Goal: Task Accomplishment & Management: Use online tool/utility

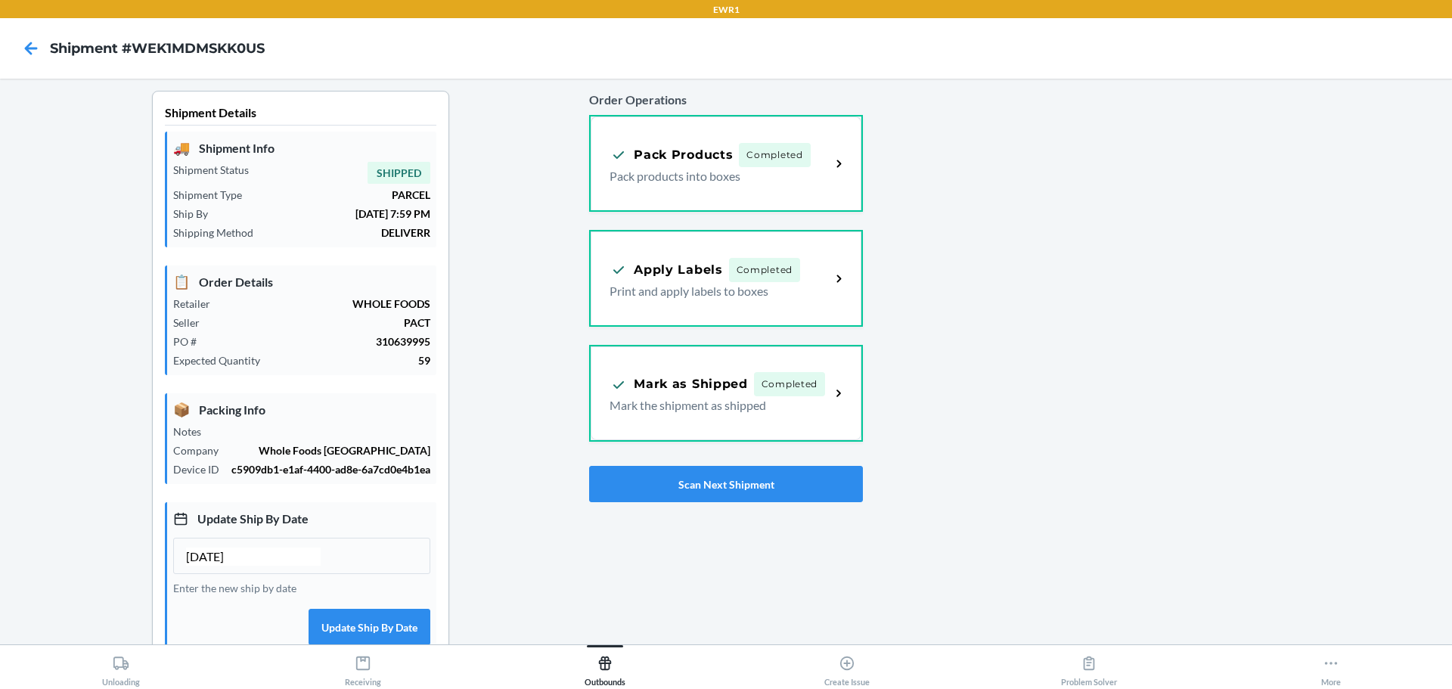
click at [989, 199] on div at bounding box center [1151, 471] width 577 height 761
click at [836, 502] on button "Scan Next Shipment" at bounding box center [725, 484] width 273 height 36
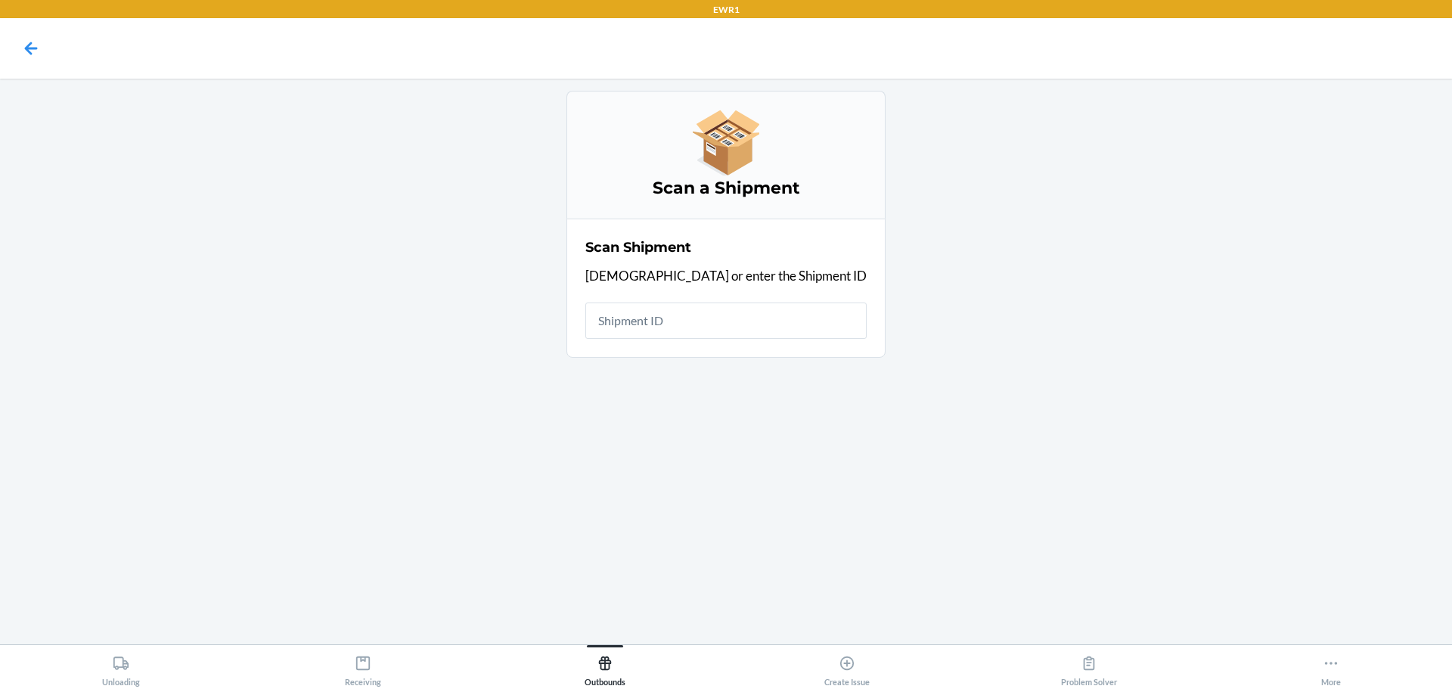
click at [735, 314] on input "text" at bounding box center [726, 321] width 281 height 36
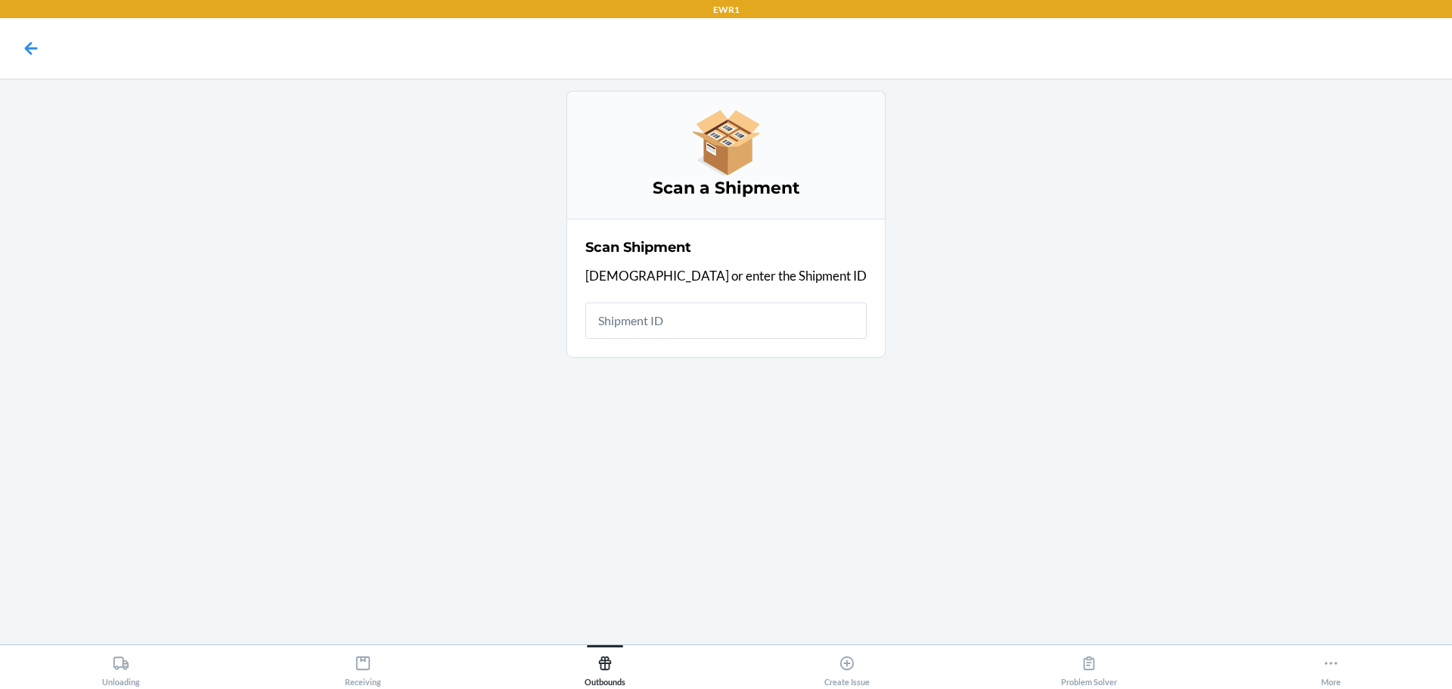
click at [735, 314] on input "text" at bounding box center [726, 321] width 281 height 36
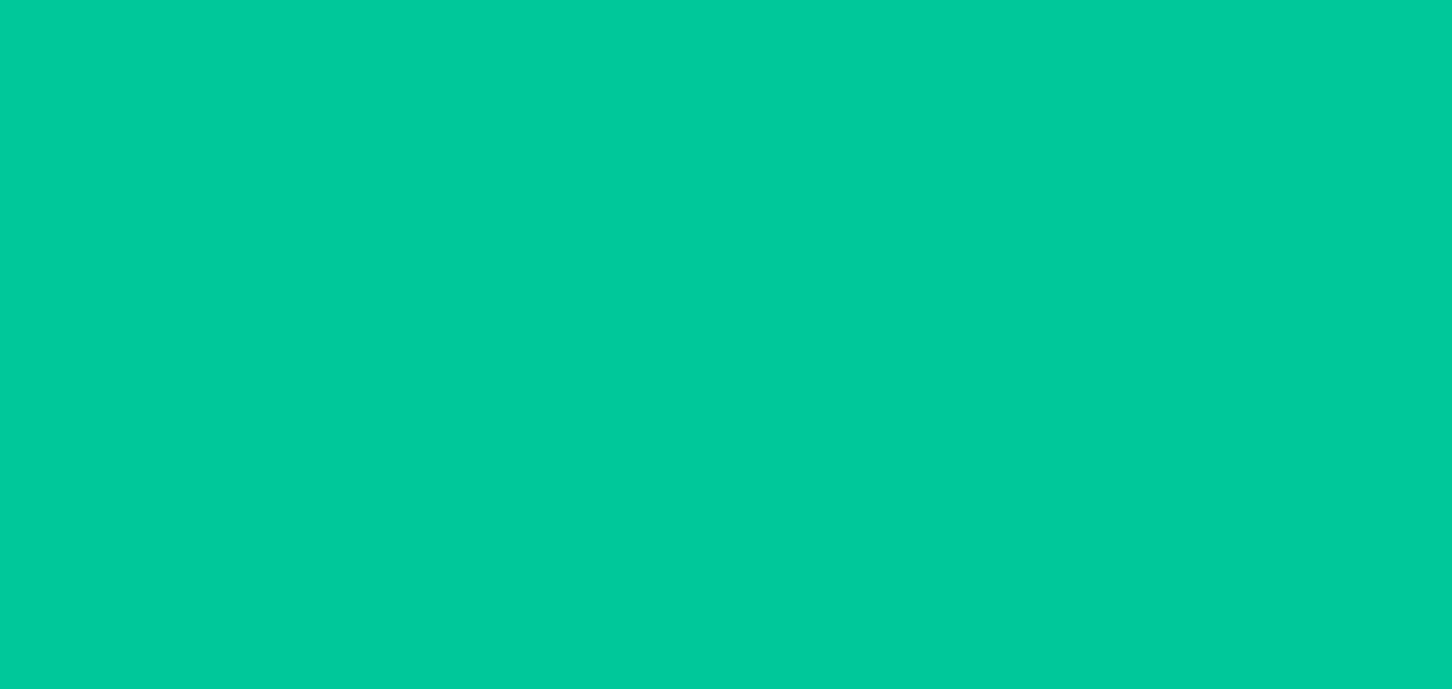
type input "[DATE]"
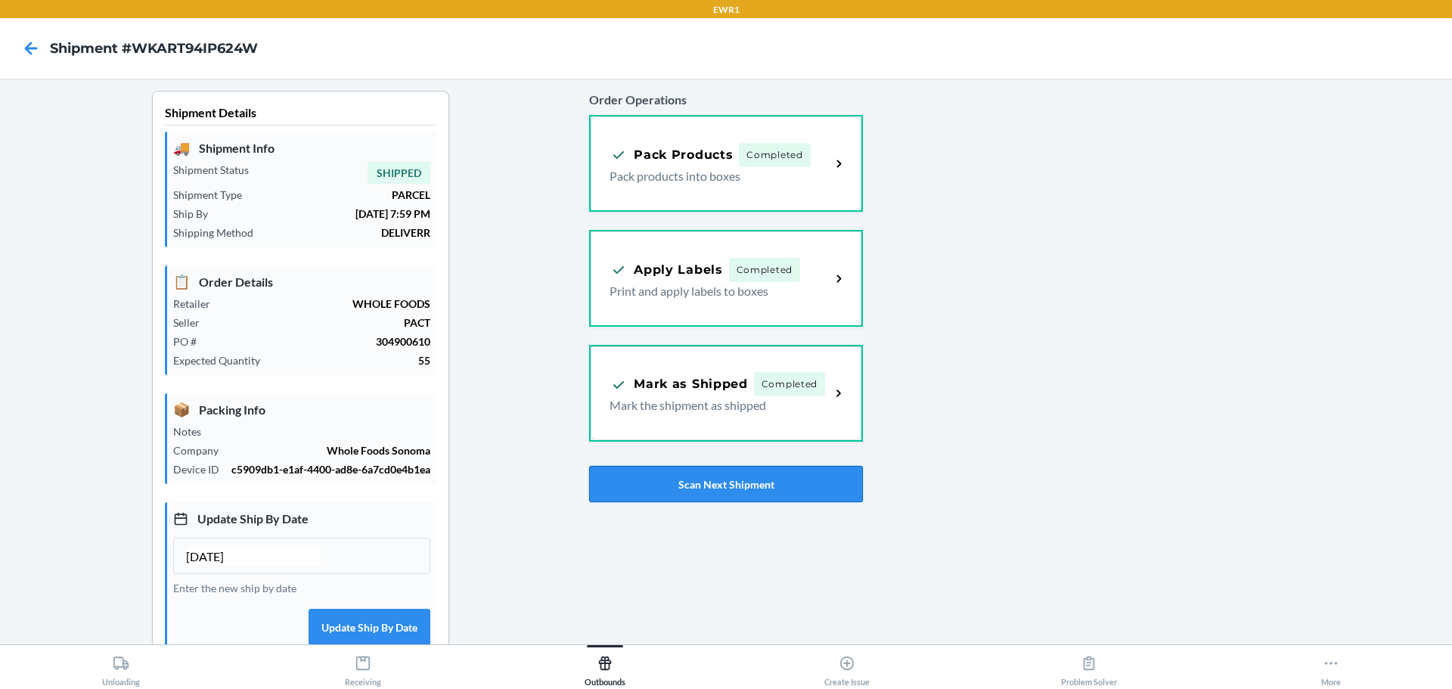
click at [753, 492] on button "Scan Next Shipment" at bounding box center [725, 484] width 273 height 36
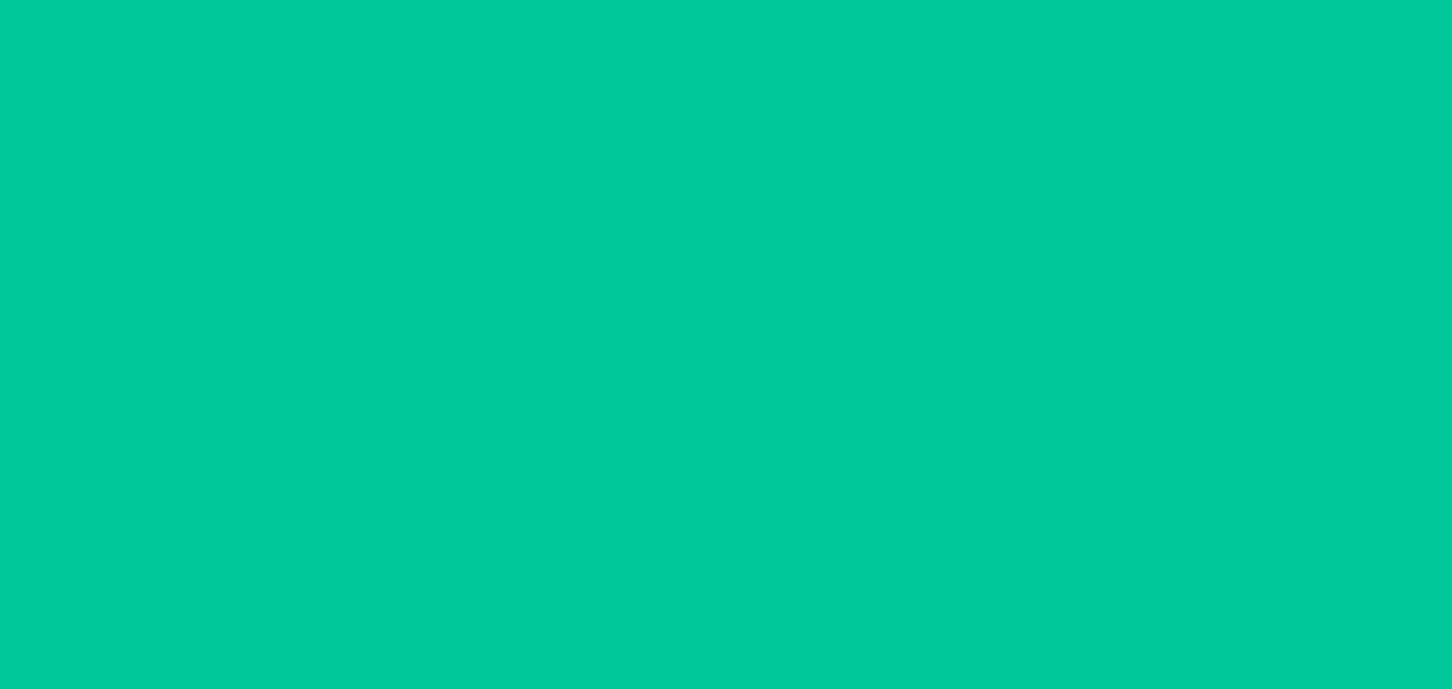
type input "[DATE]"
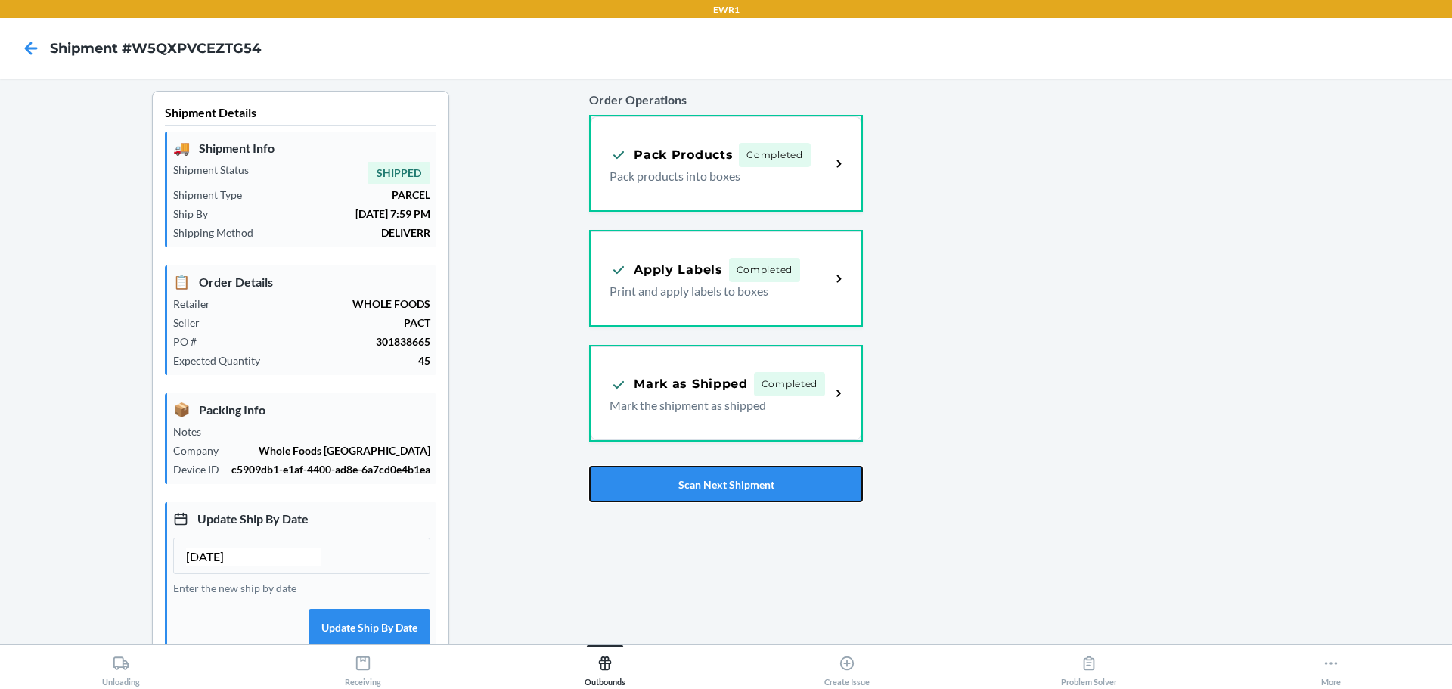
click at [753, 492] on button "Scan Next Shipment" at bounding box center [725, 484] width 273 height 36
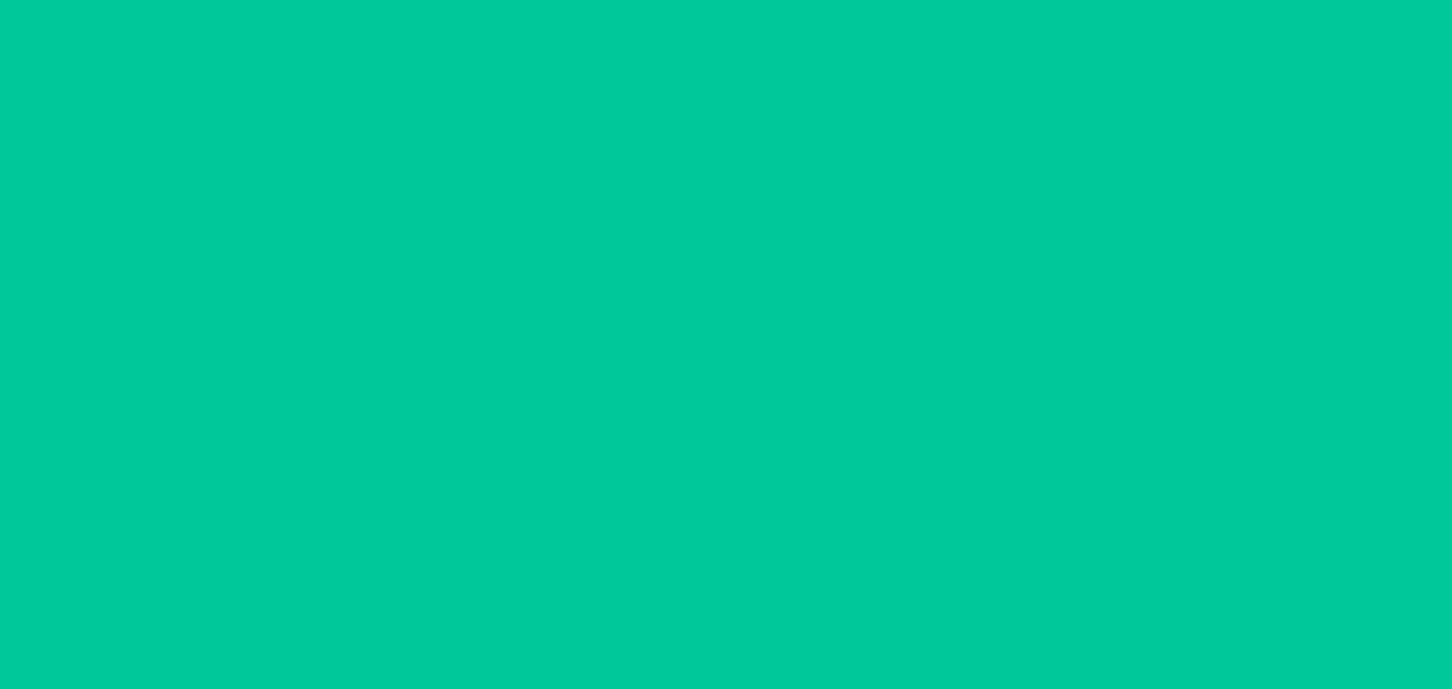
type input "[DATE]"
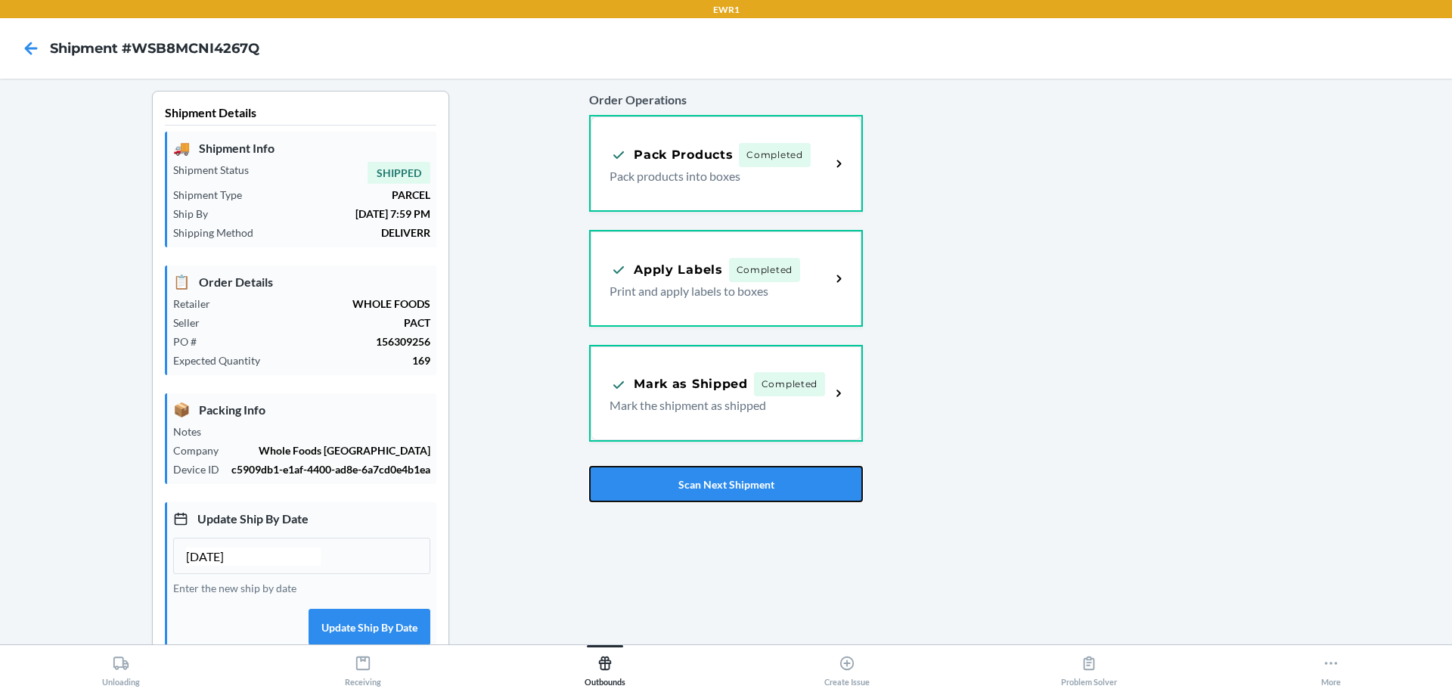
click at [754, 491] on button "Scan Next Shipment" at bounding box center [725, 484] width 273 height 36
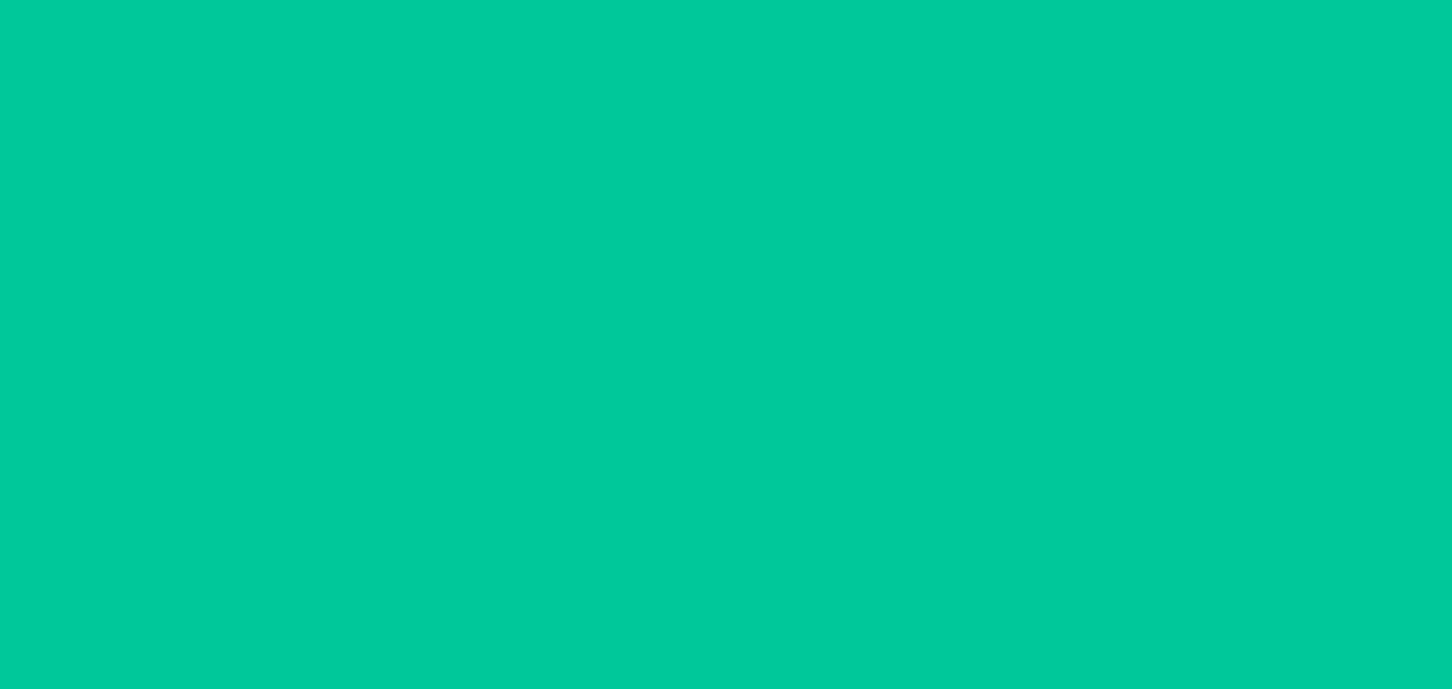
type input "[DATE]"
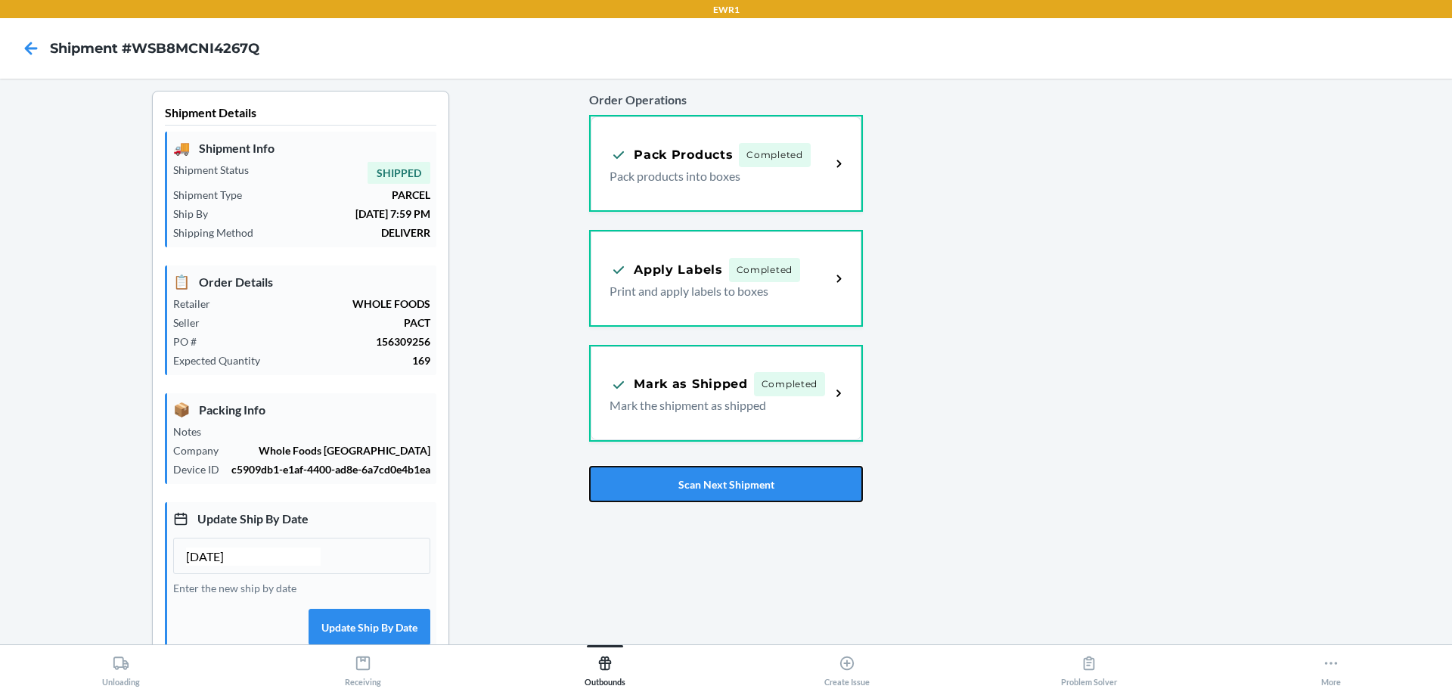
click at [754, 491] on button "Scan Next Shipment" at bounding box center [725, 484] width 273 height 36
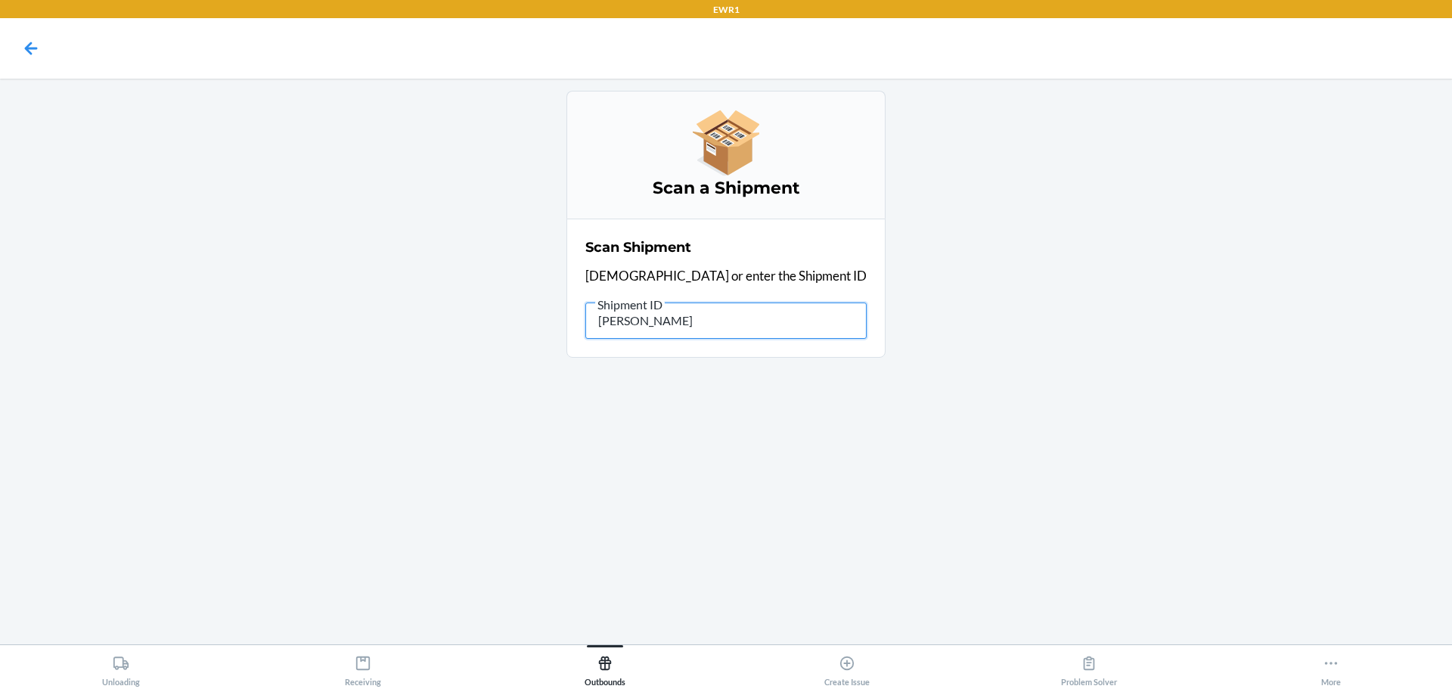
type input "J"
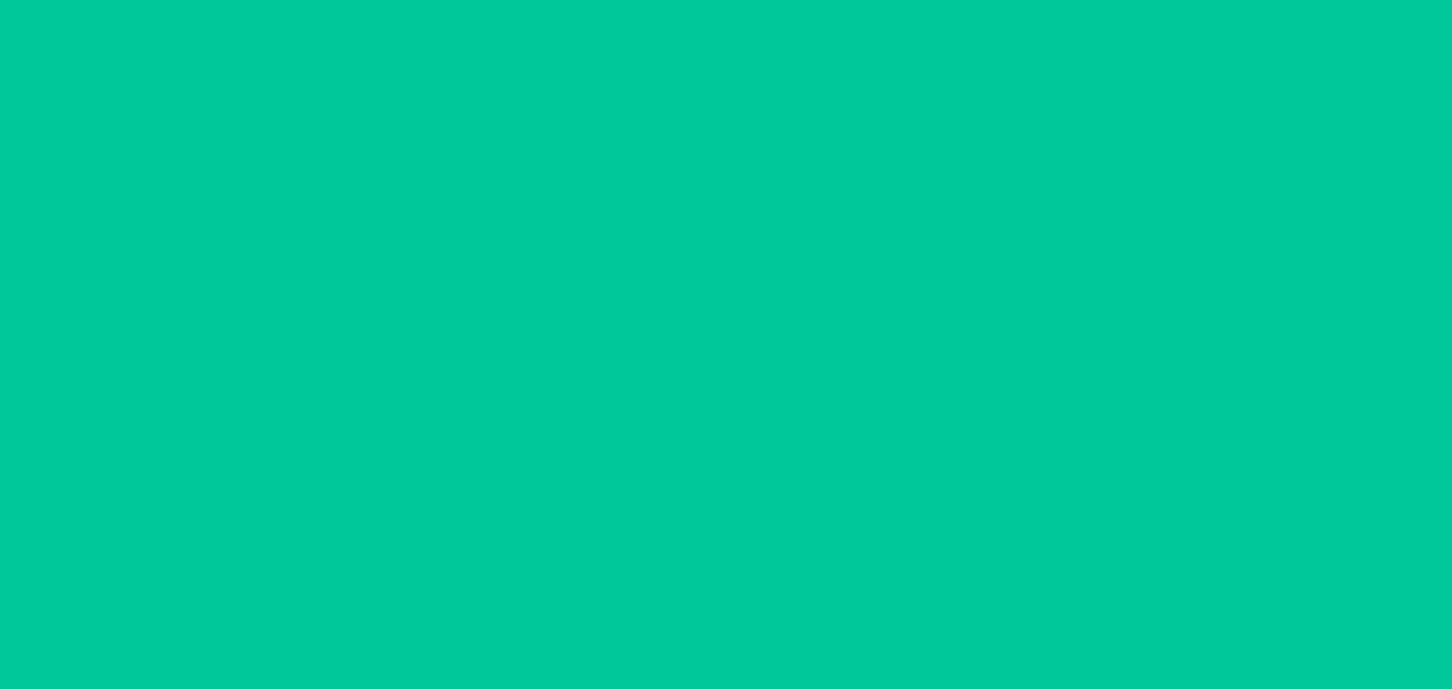
type input "[DATE]"
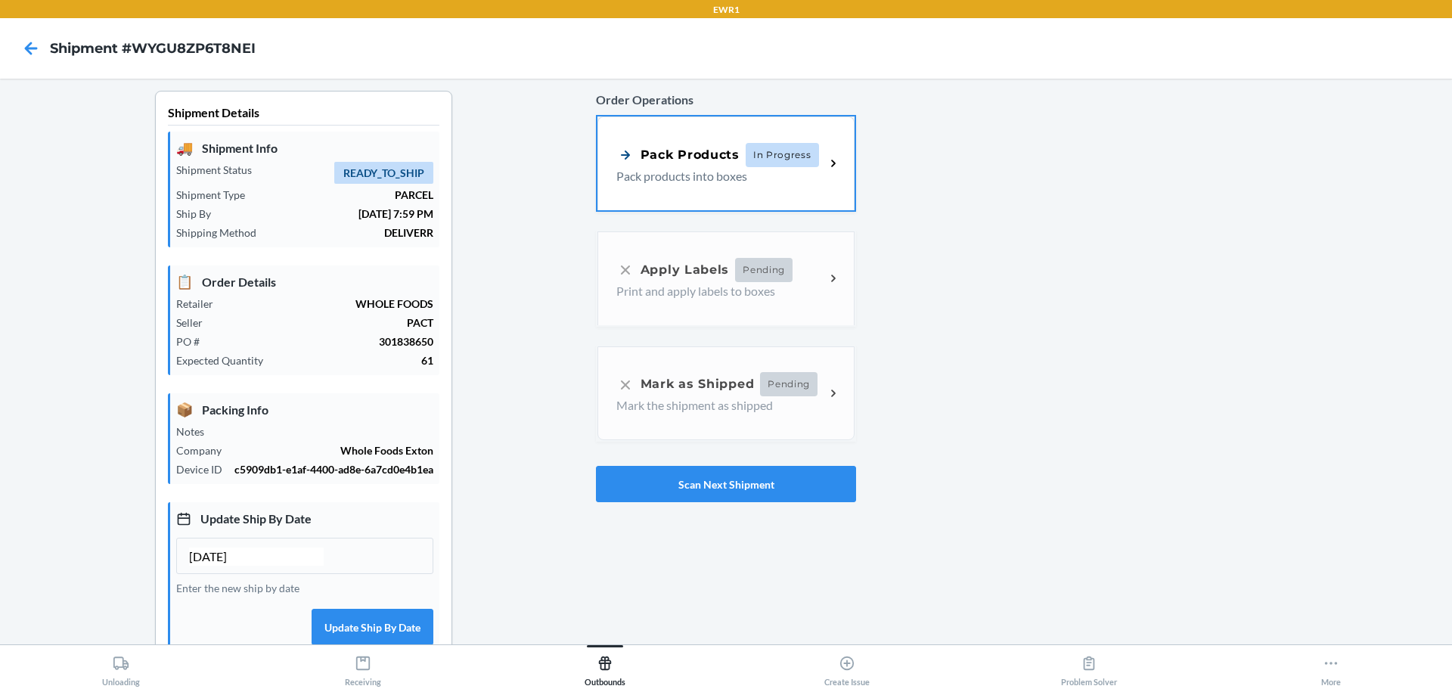
click at [231, 416] on p "📦 Packing Info" at bounding box center [304, 409] width 257 height 20
click at [817, 187] on div "Pack Products In Progress Pack products into boxes" at bounding box center [726, 162] width 257 height 94
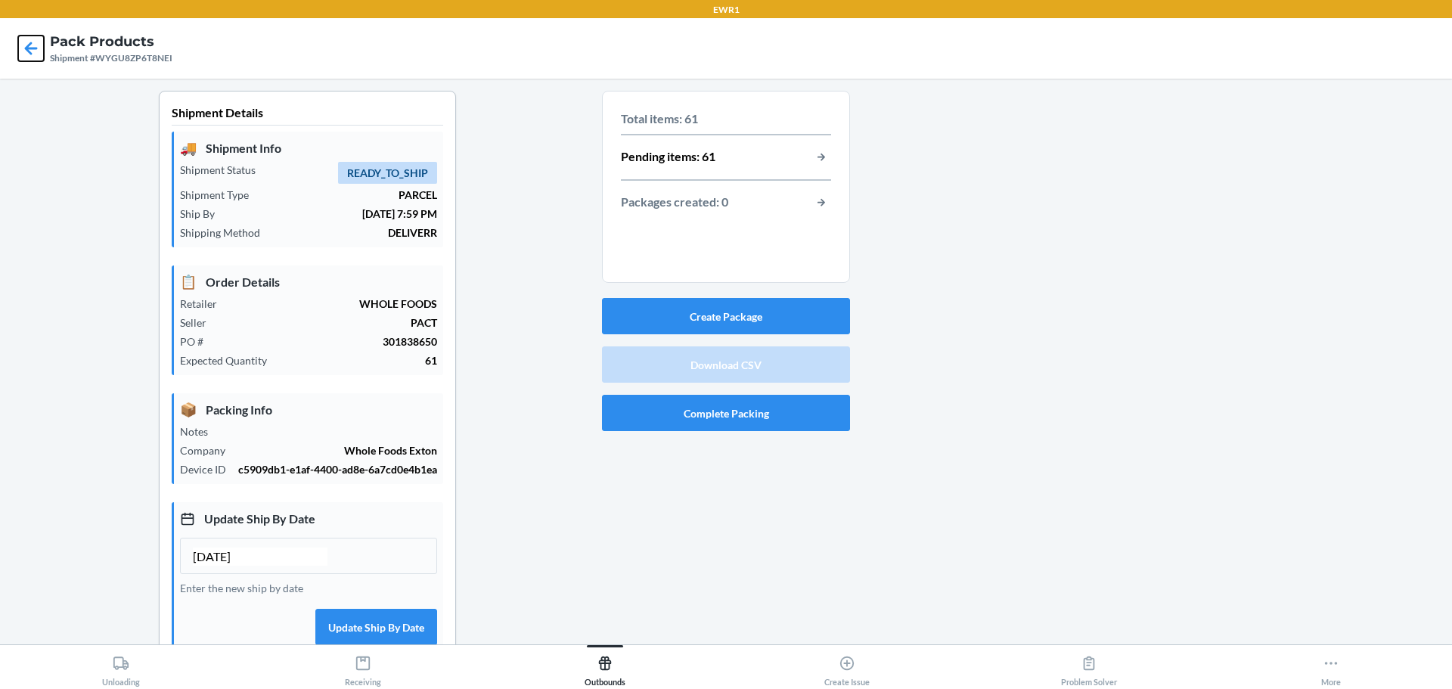
click at [36, 45] on icon at bounding box center [31, 49] width 26 height 26
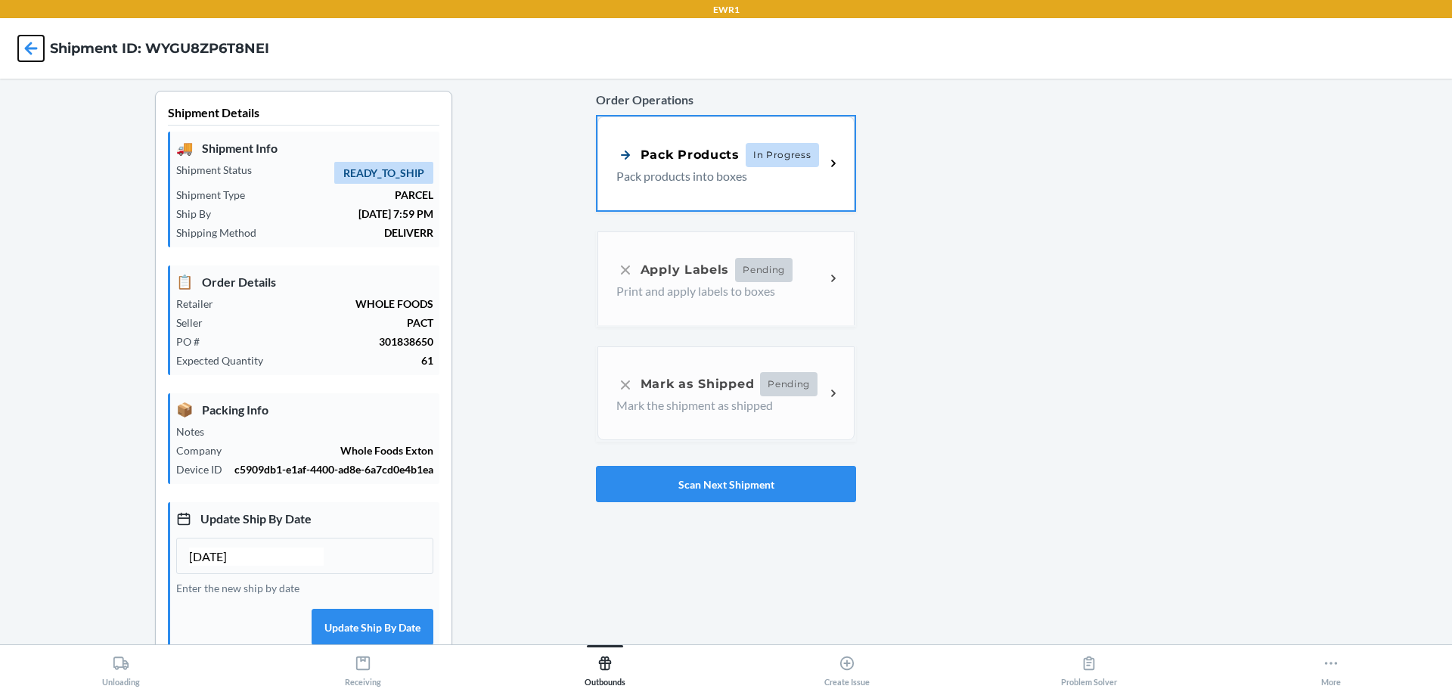
click at [36, 45] on icon at bounding box center [31, 49] width 26 height 26
click at [743, 480] on button "Scan Next Shipment" at bounding box center [726, 484] width 260 height 36
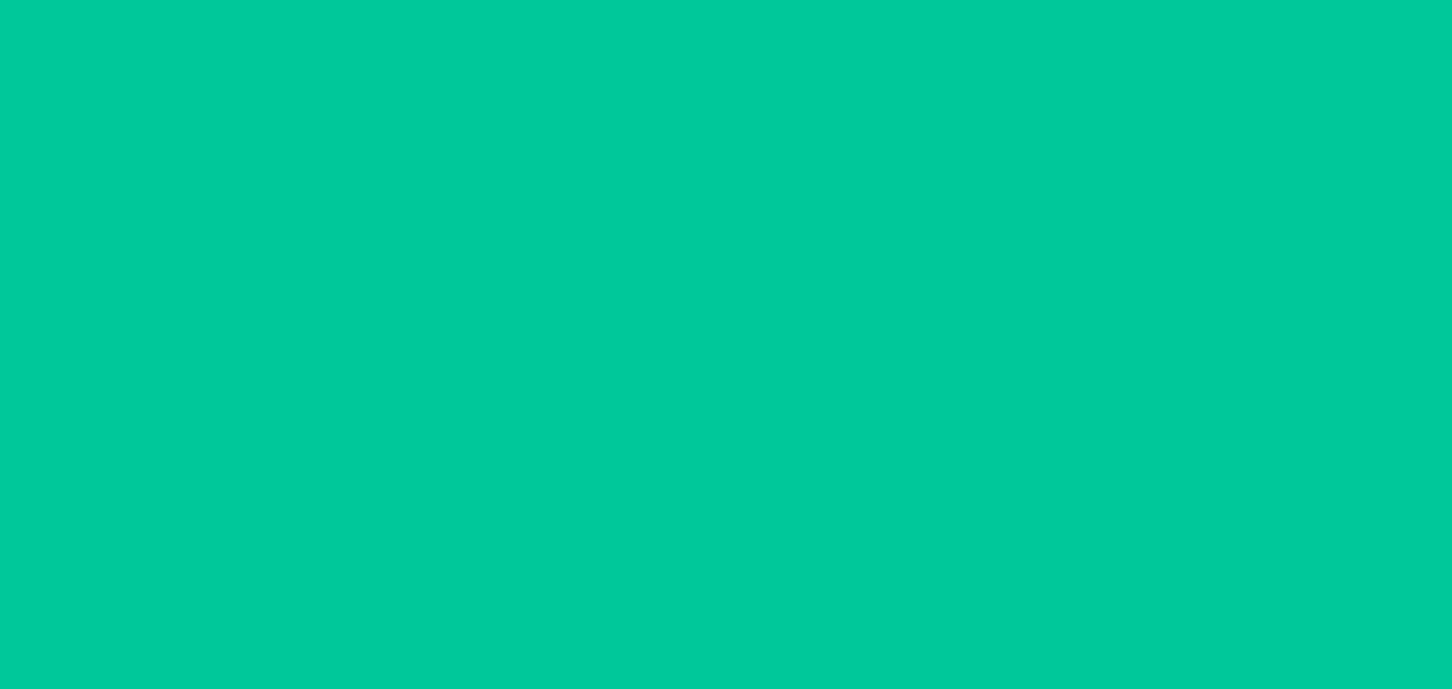
type input "[DATE]"
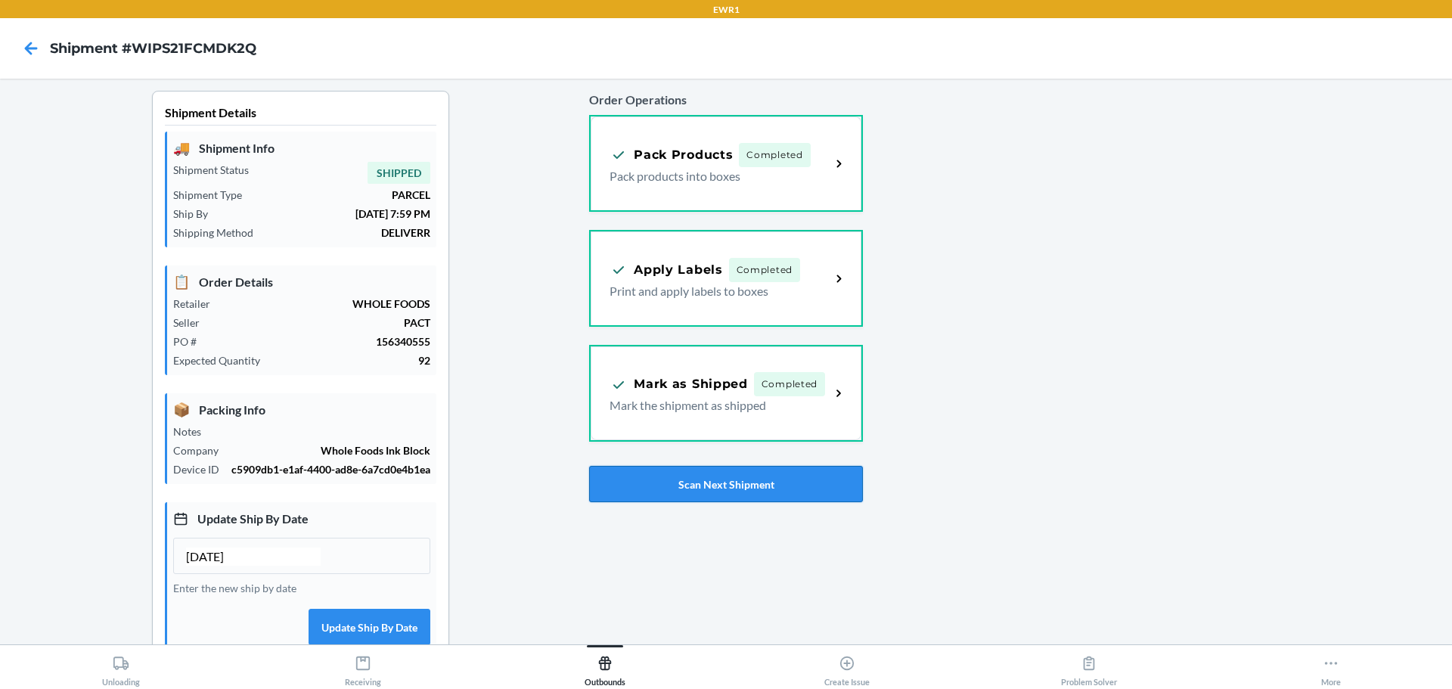
click at [700, 489] on button "Scan Next Shipment" at bounding box center [725, 484] width 273 height 36
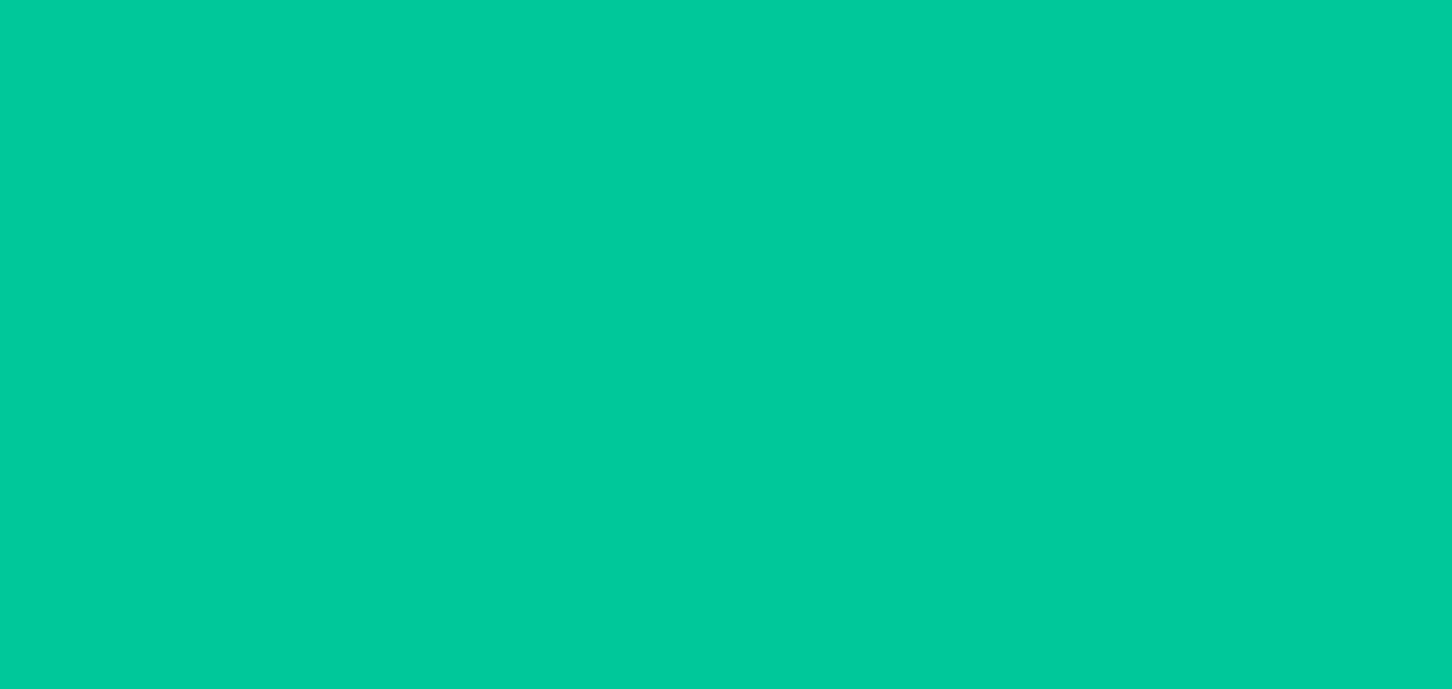
type input "[DATE]"
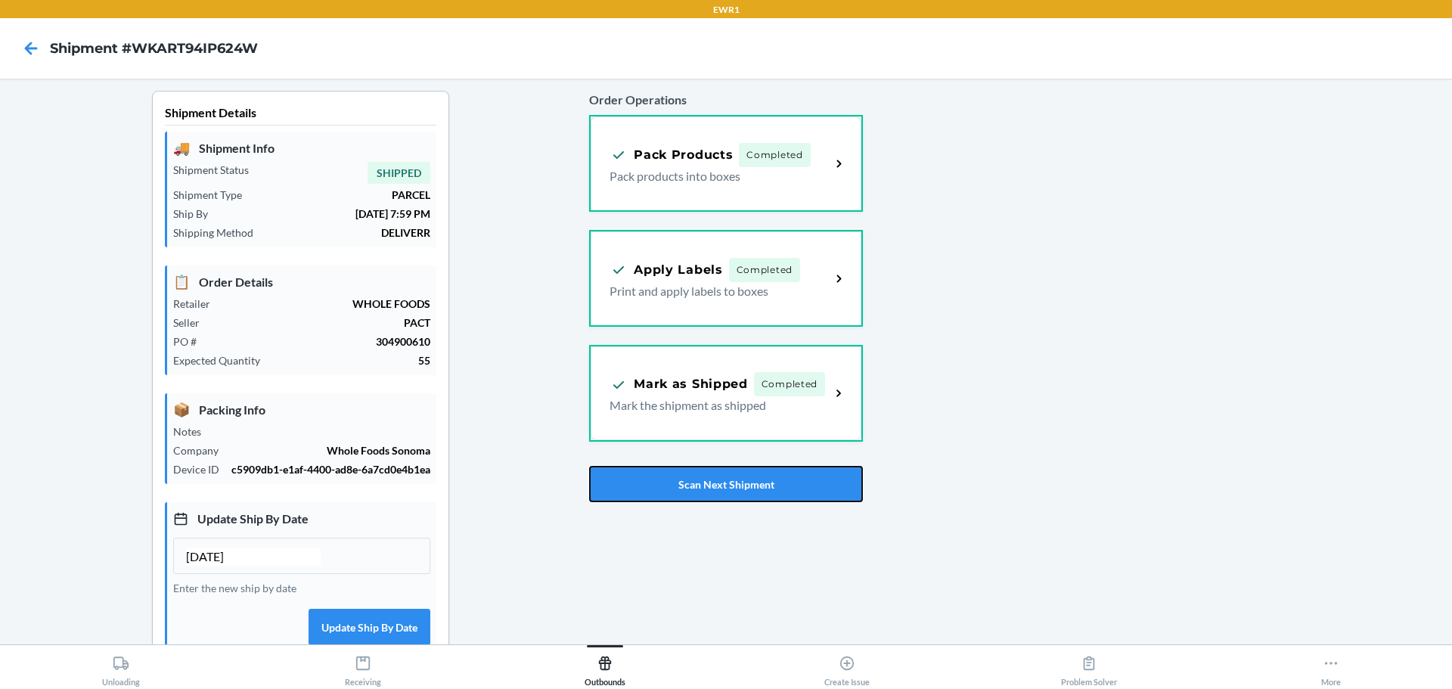
click at [702, 487] on button "Scan Next Shipment" at bounding box center [725, 484] width 273 height 36
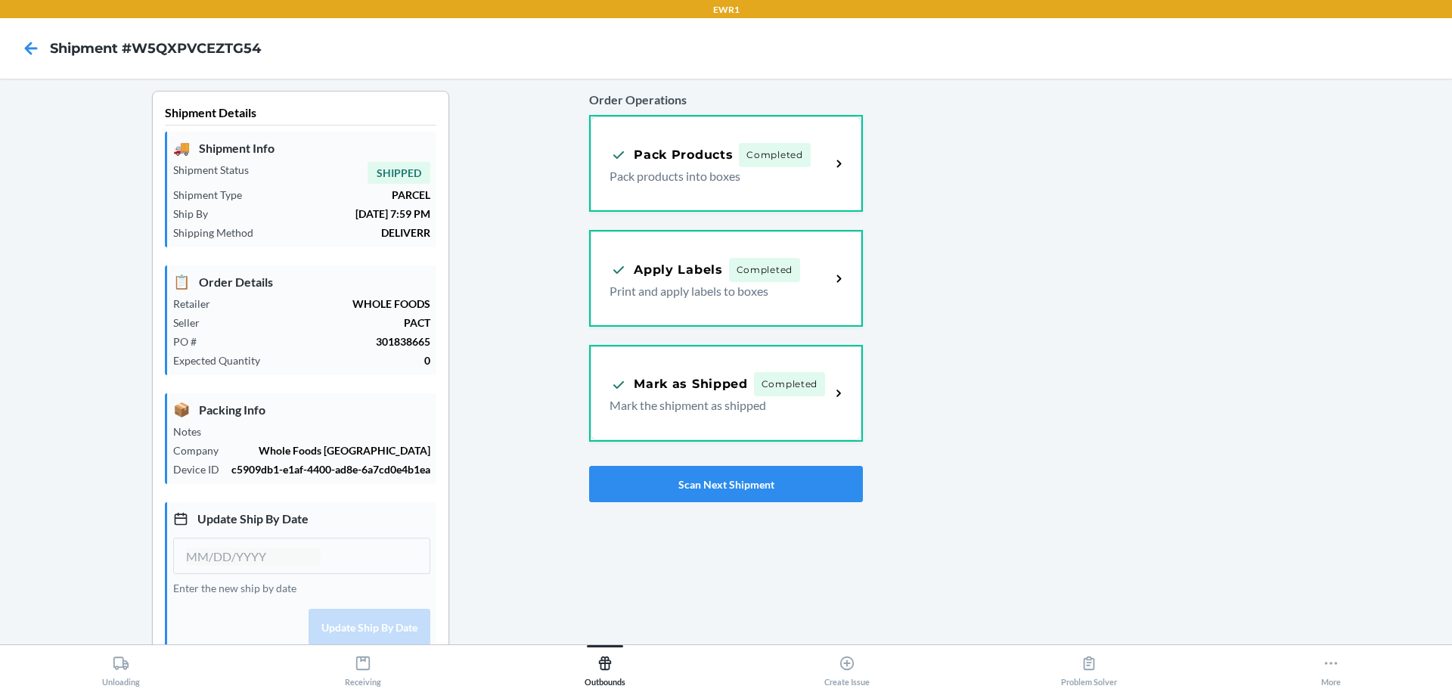
type input "[DATE]"
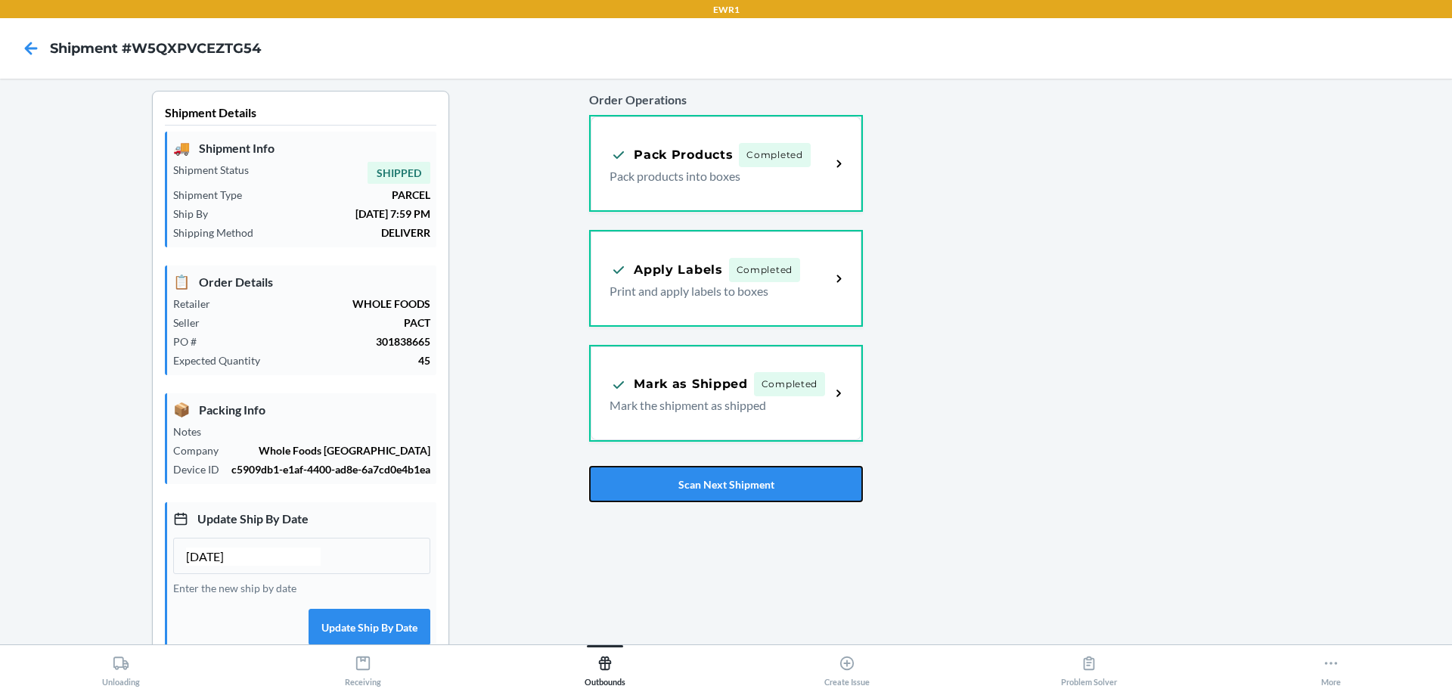
drag, startPoint x: 704, startPoint y: 487, endPoint x: 762, endPoint y: 502, distance: 59.3
click at [725, 491] on button "Scan Next Shipment" at bounding box center [725, 484] width 273 height 36
click at [758, 488] on button "Scan Next Shipment" at bounding box center [725, 484] width 273 height 36
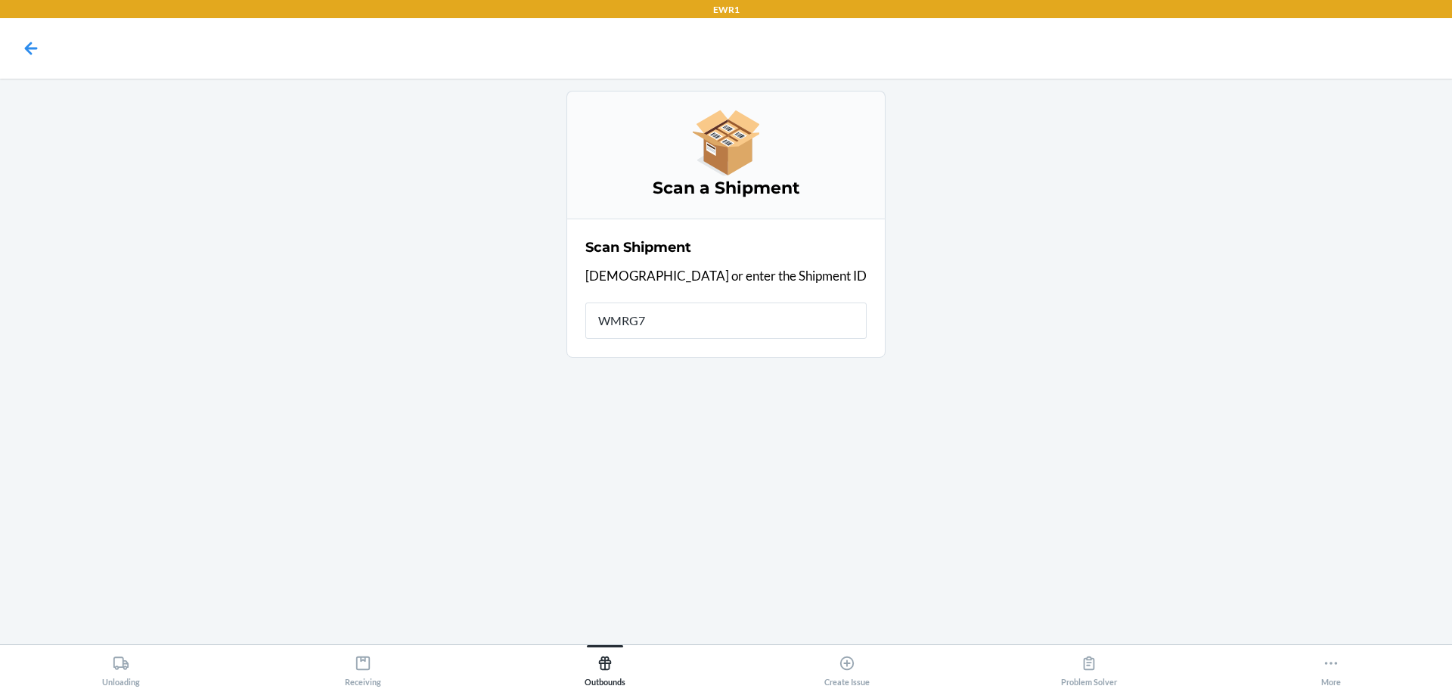
type input "WMRG7N"
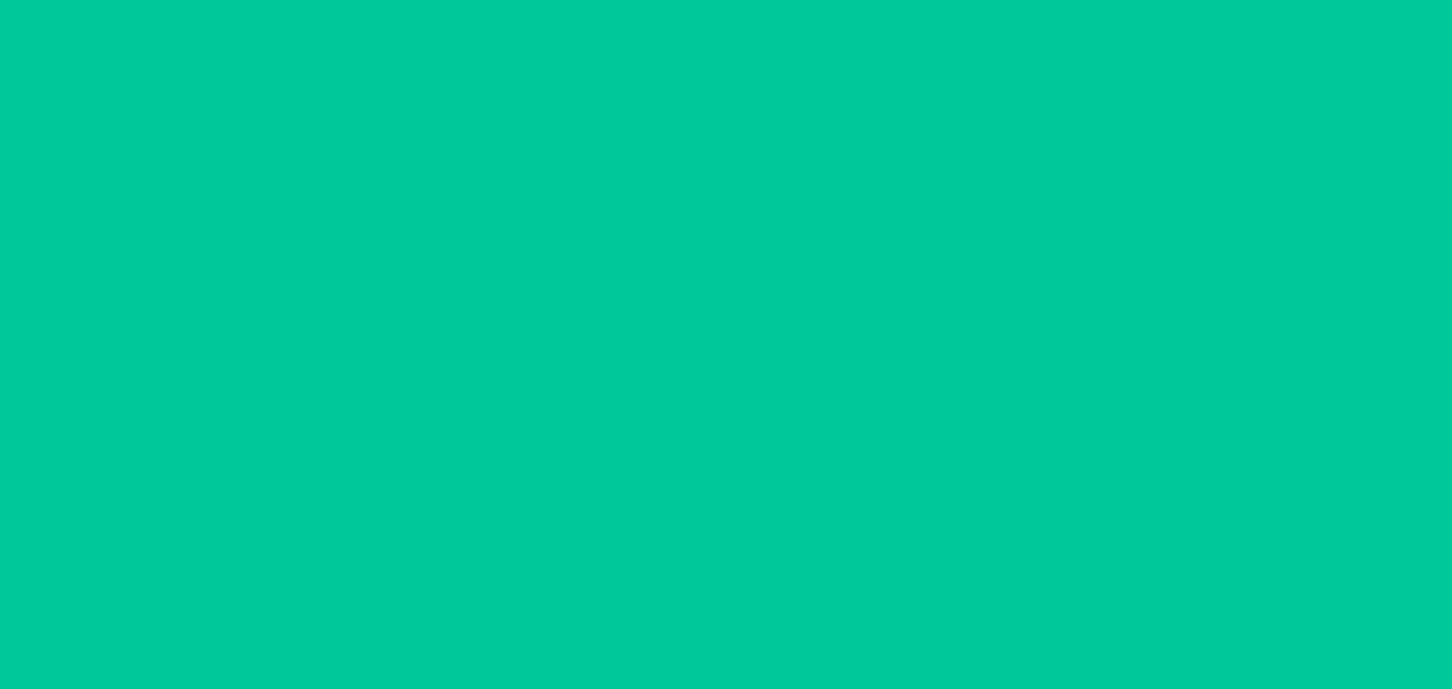
type input "[DATE]"
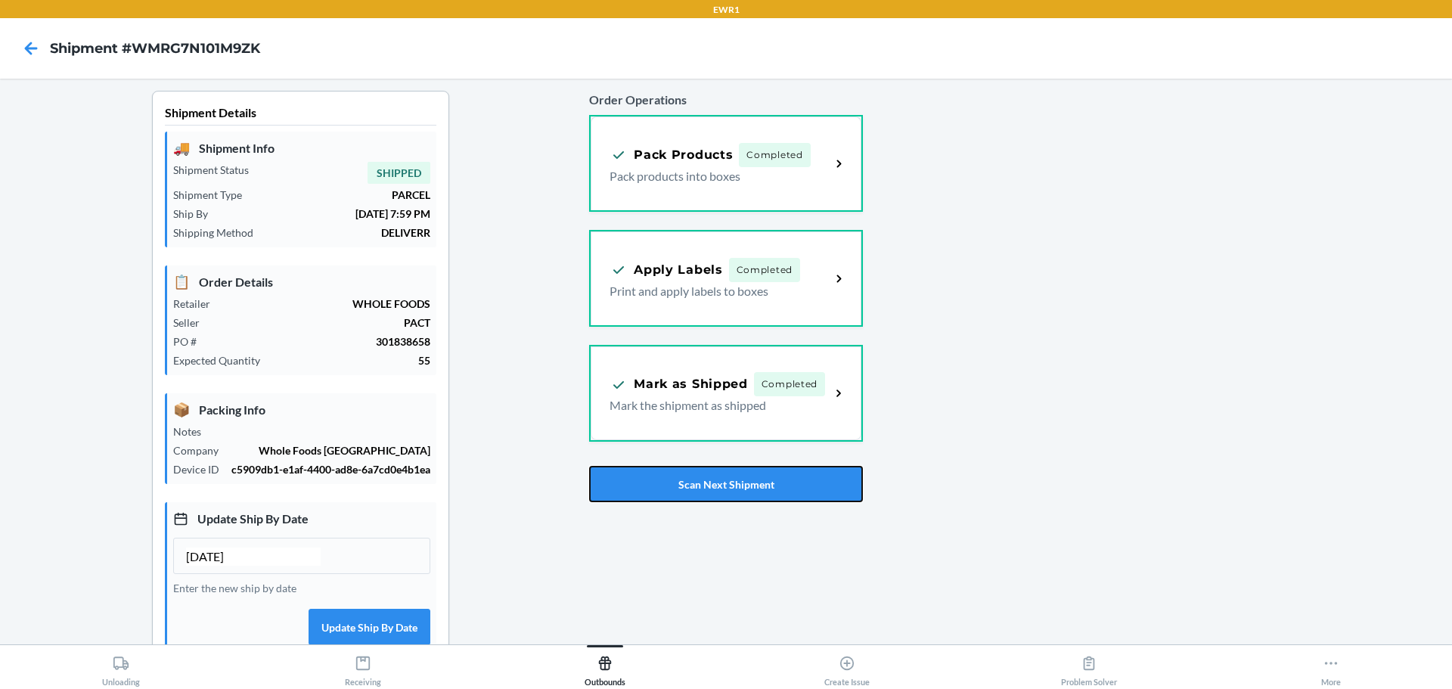
click at [758, 488] on button "Scan Next Shipment" at bounding box center [725, 484] width 273 height 36
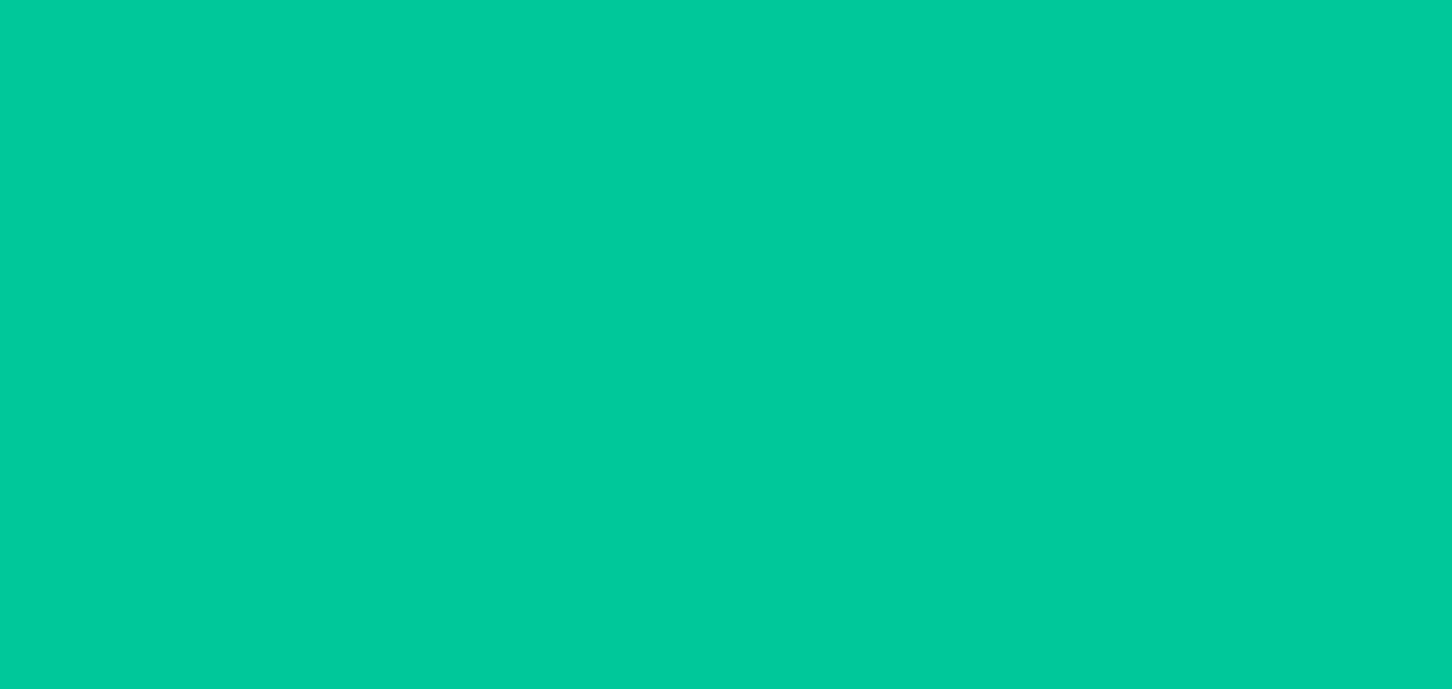
type input "[DATE]"
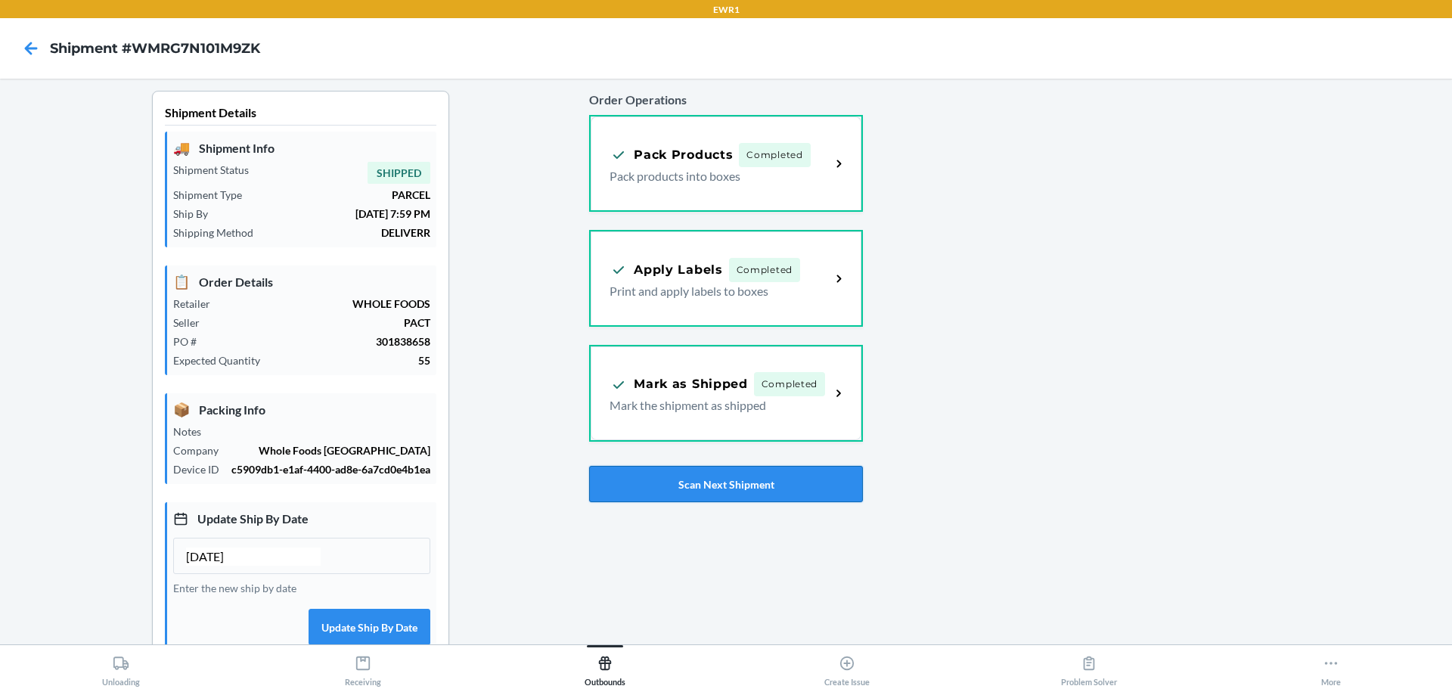
click at [780, 496] on button "Scan Next Shipment" at bounding box center [725, 484] width 273 height 36
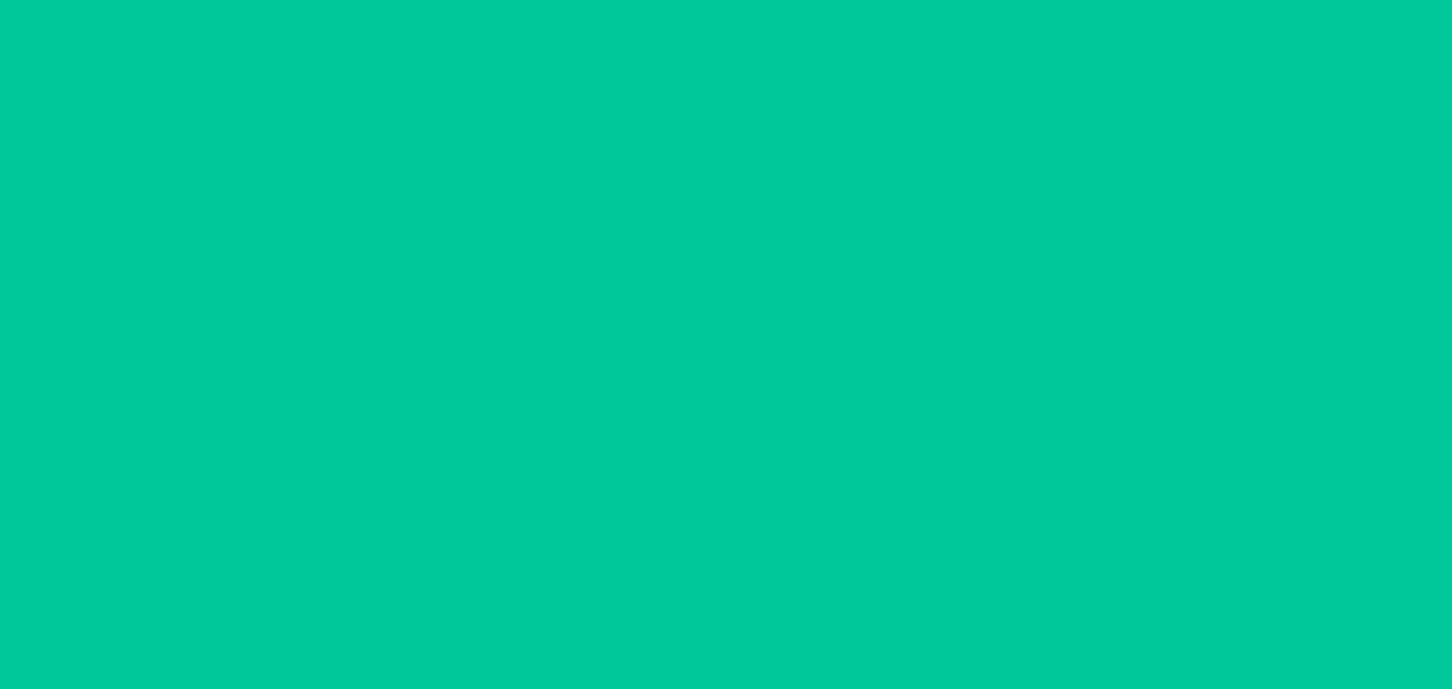
type input "[DATE]"
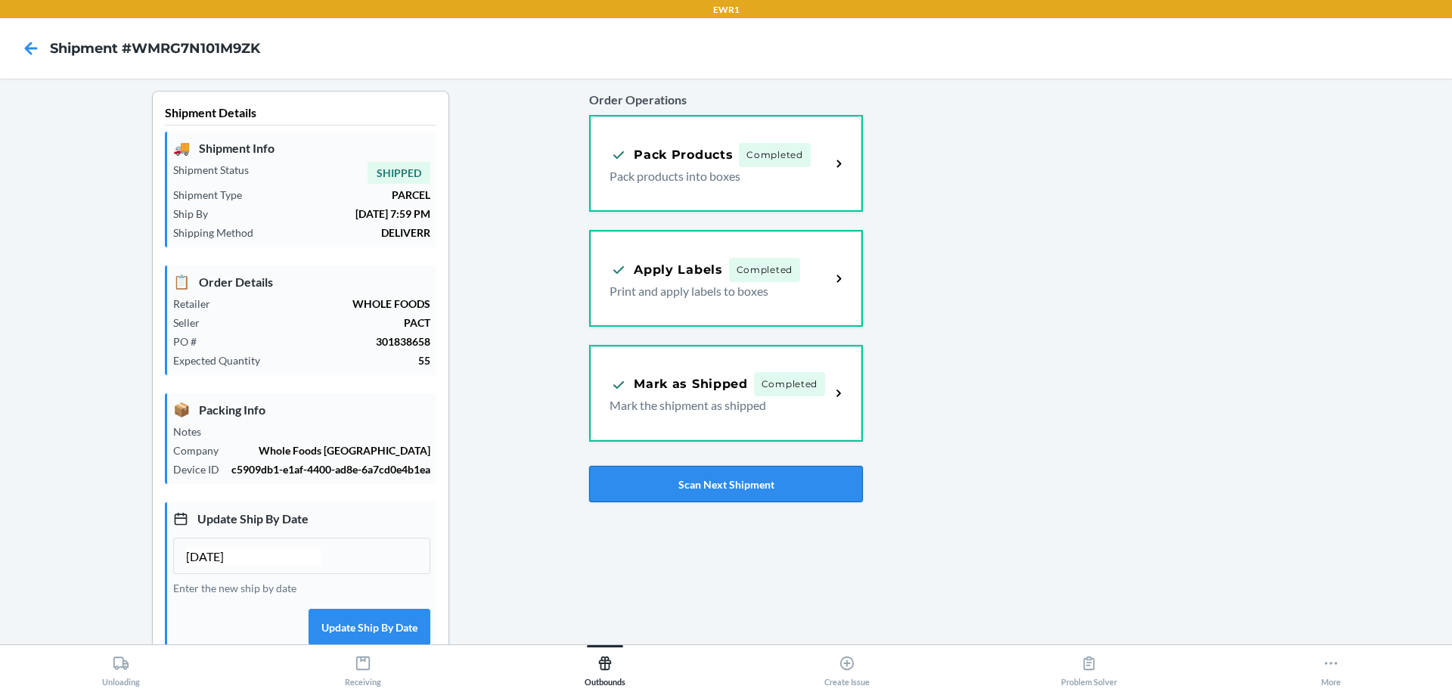
click at [804, 480] on button "Scan Next Shipment" at bounding box center [725, 484] width 273 height 36
